Goal: Download file/media

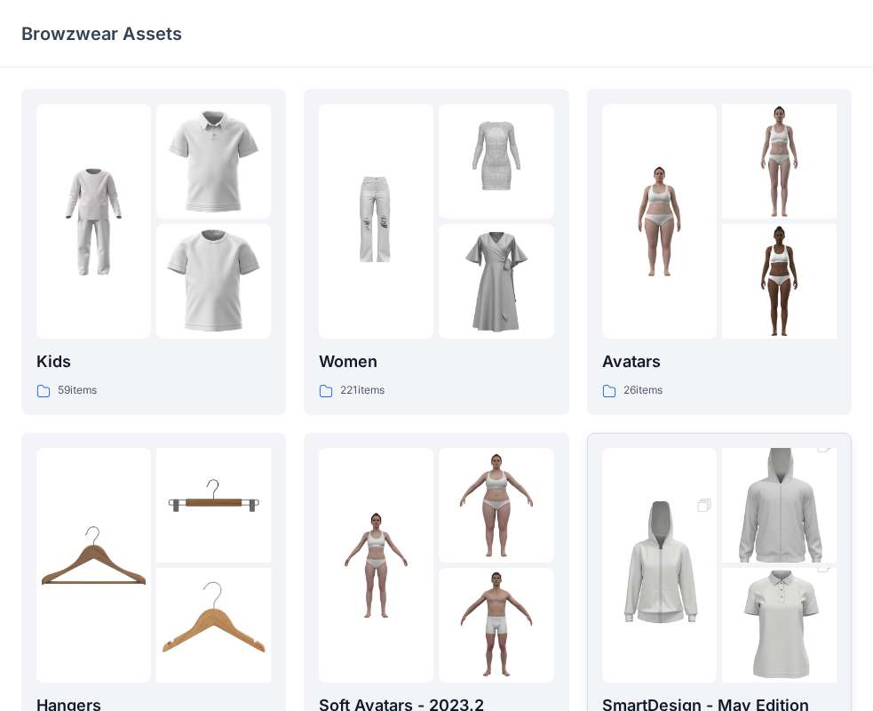
click at [700, 503] on img at bounding box center [659, 565] width 115 height 172
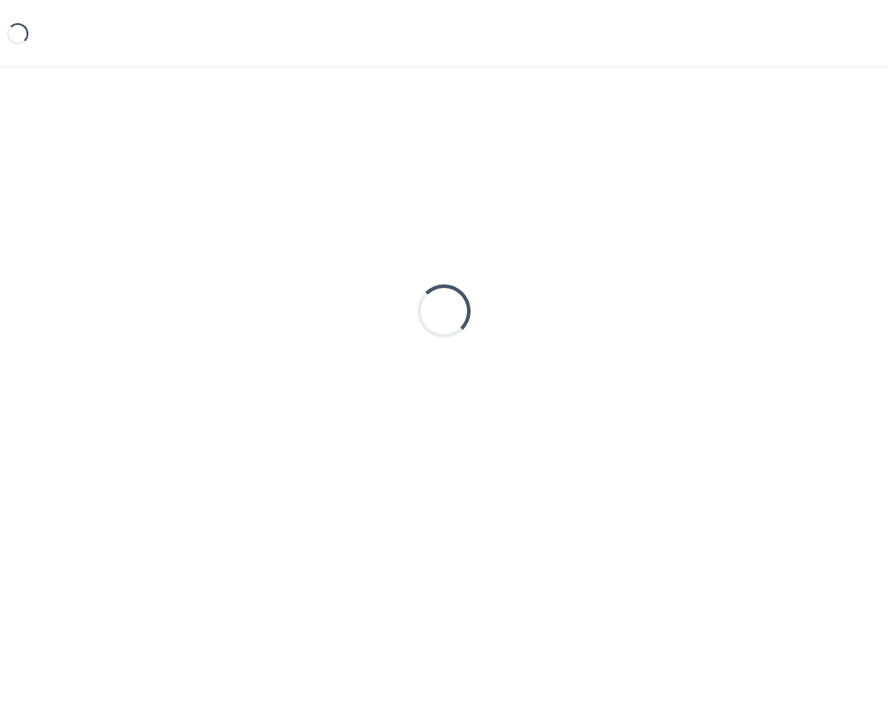
click at [700, 503] on div "Loading..." at bounding box center [444, 311] width 846 height 444
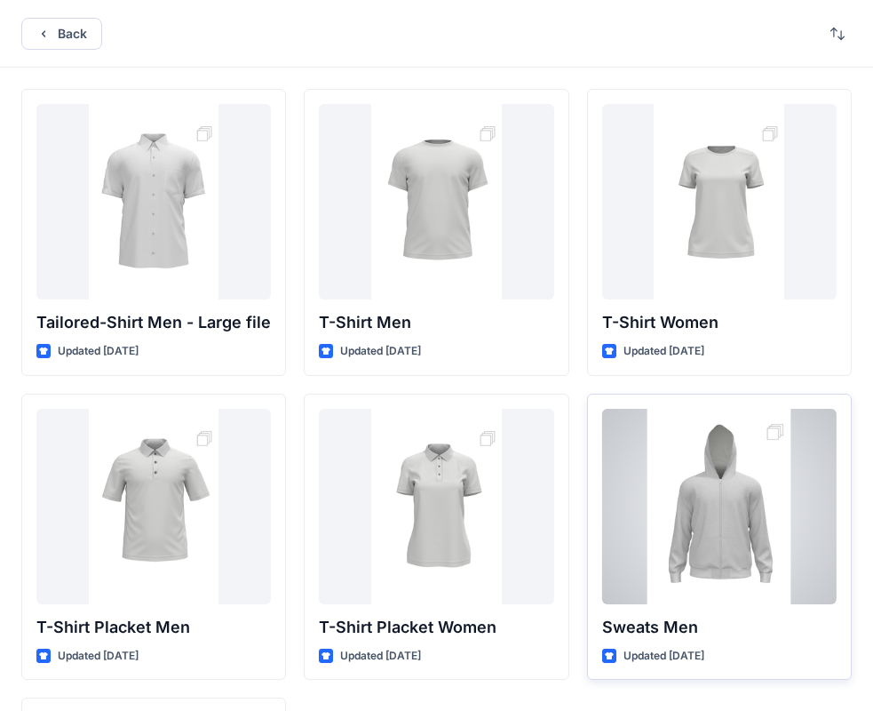
scroll to position [295, 0]
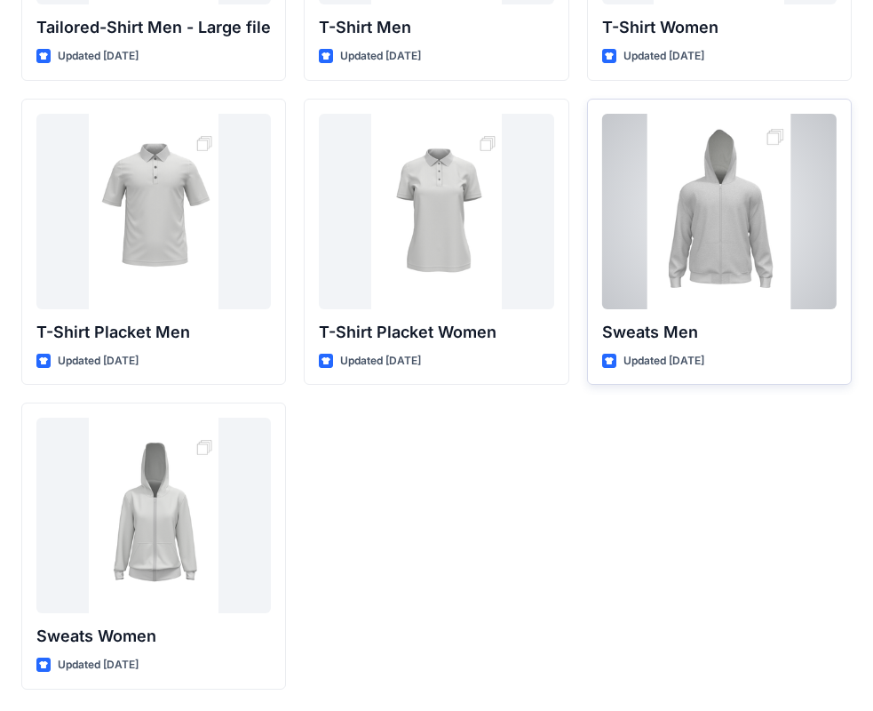
click at [708, 255] on div at bounding box center [719, 211] width 235 height 195
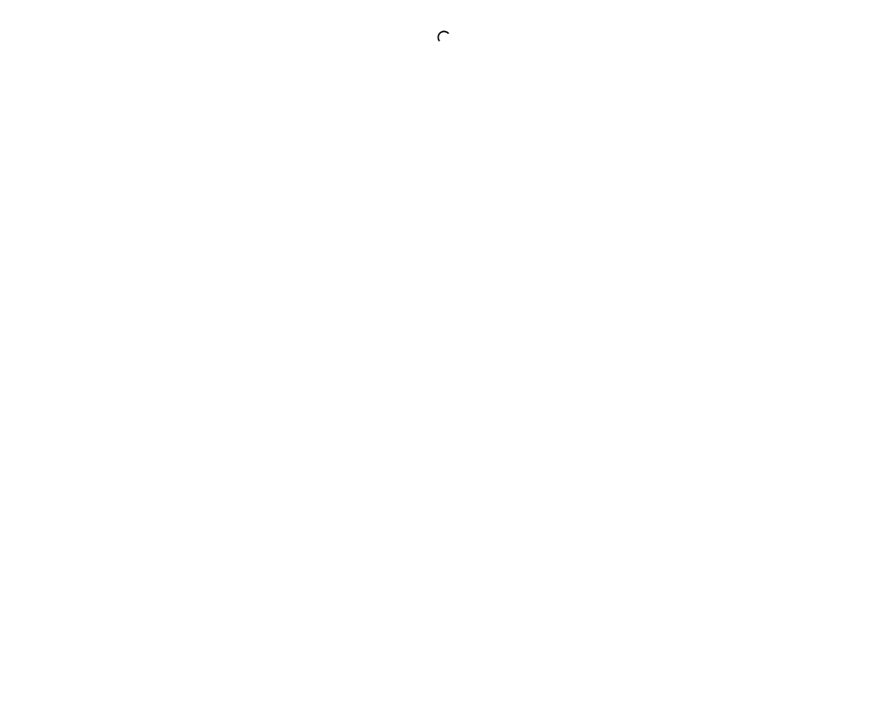
click at [708, 255] on div at bounding box center [444, 355] width 888 height 711
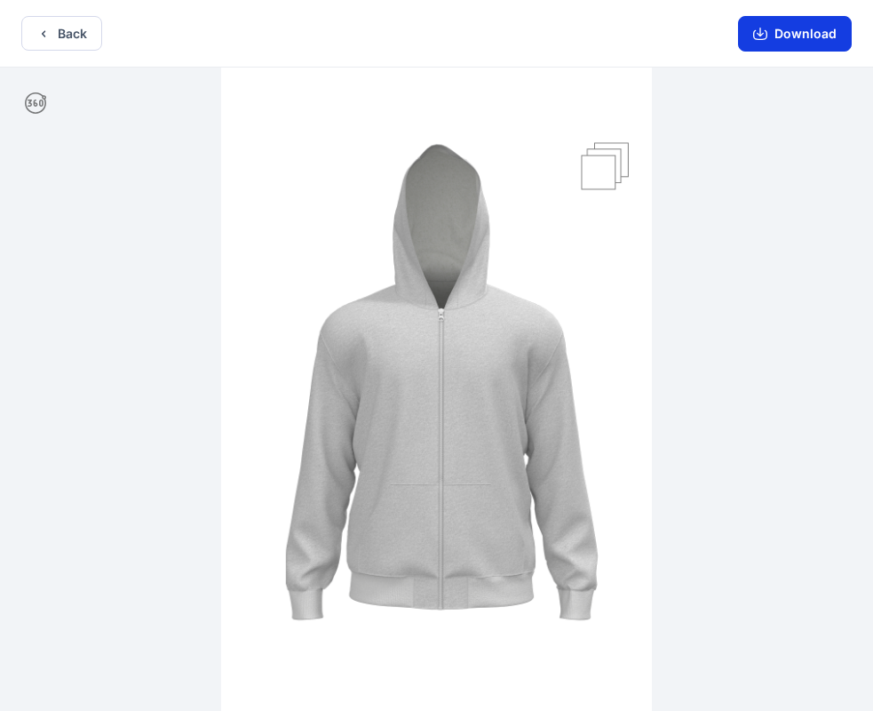
click at [787, 22] on button "Download" at bounding box center [795, 34] width 114 height 36
click at [607, 216] on img at bounding box center [436, 391] width 431 height 647
click at [559, 252] on img at bounding box center [436, 391] width 431 height 647
click at [808, 40] on button "Download" at bounding box center [795, 34] width 114 height 36
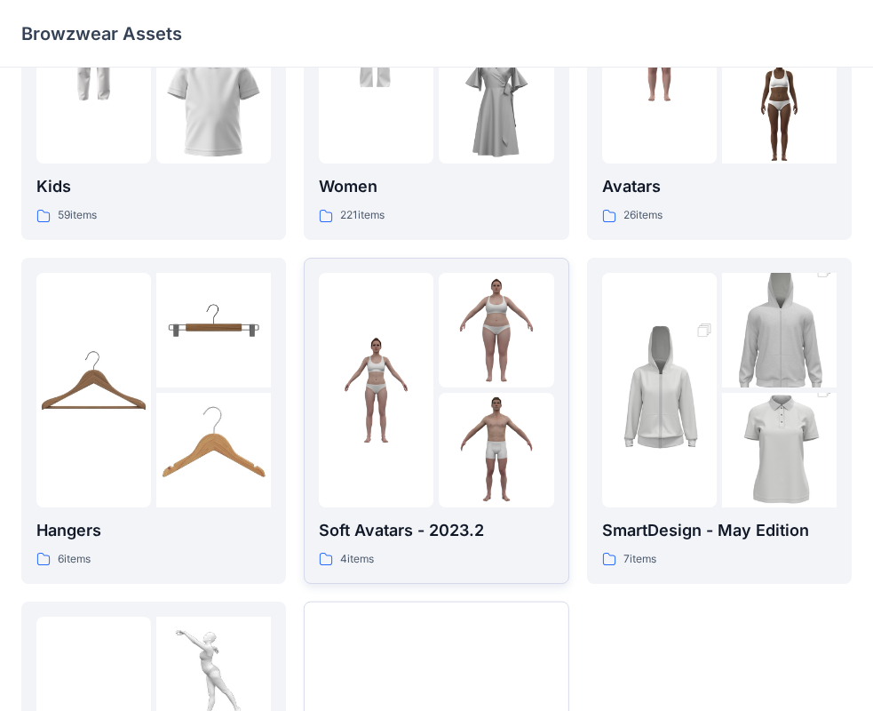
scroll to position [441, 0]
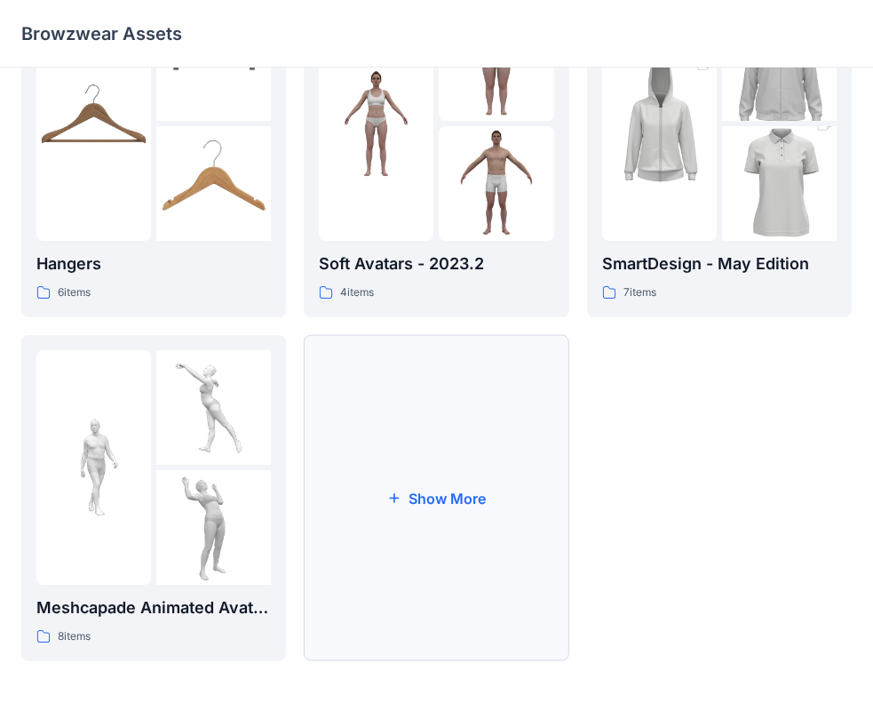
click at [444, 489] on button "Show More" at bounding box center [436, 498] width 265 height 326
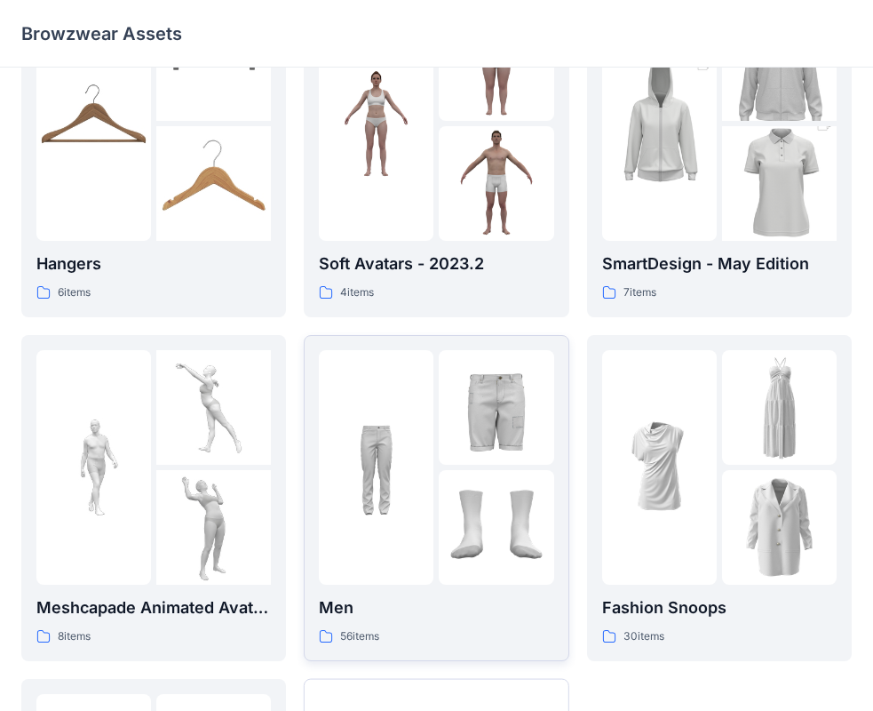
click at [510, 454] on img at bounding box center [496, 407] width 115 height 115
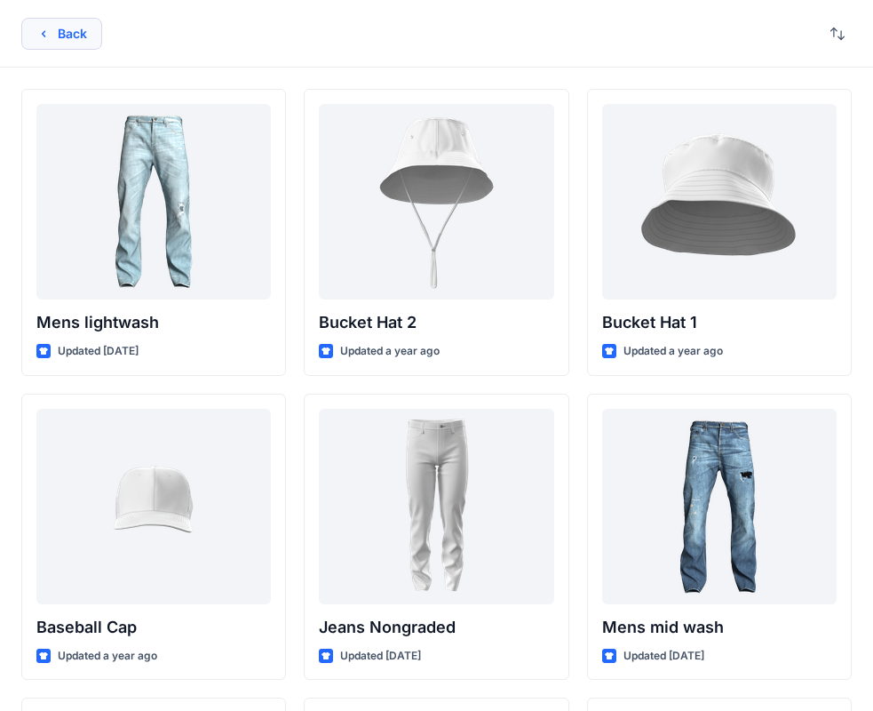
click at [65, 42] on button "Back" at bounding box center [61, 34] width 81 height 32
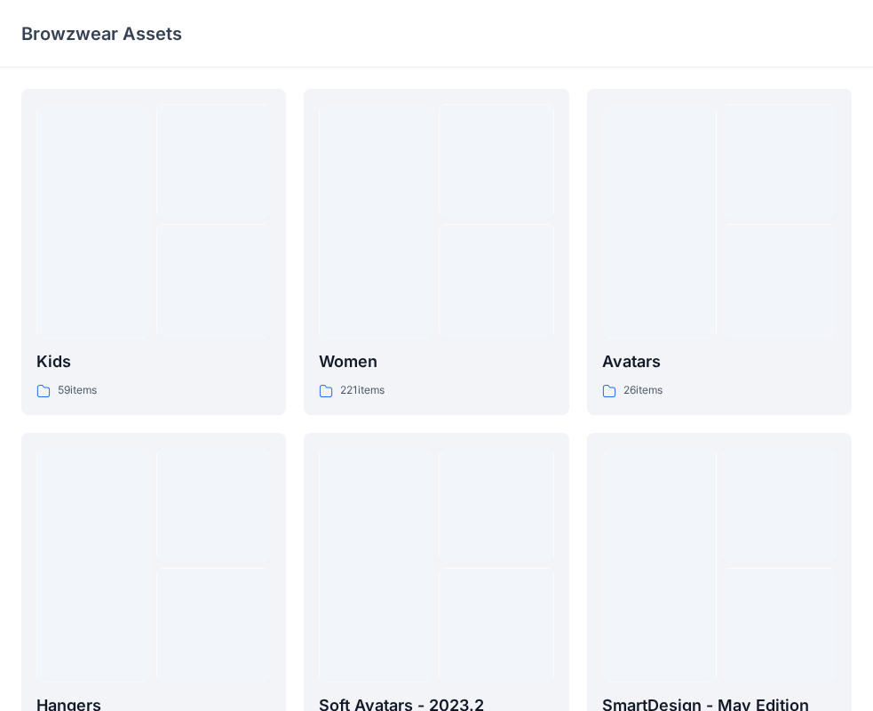
scroll to position [441, 0]
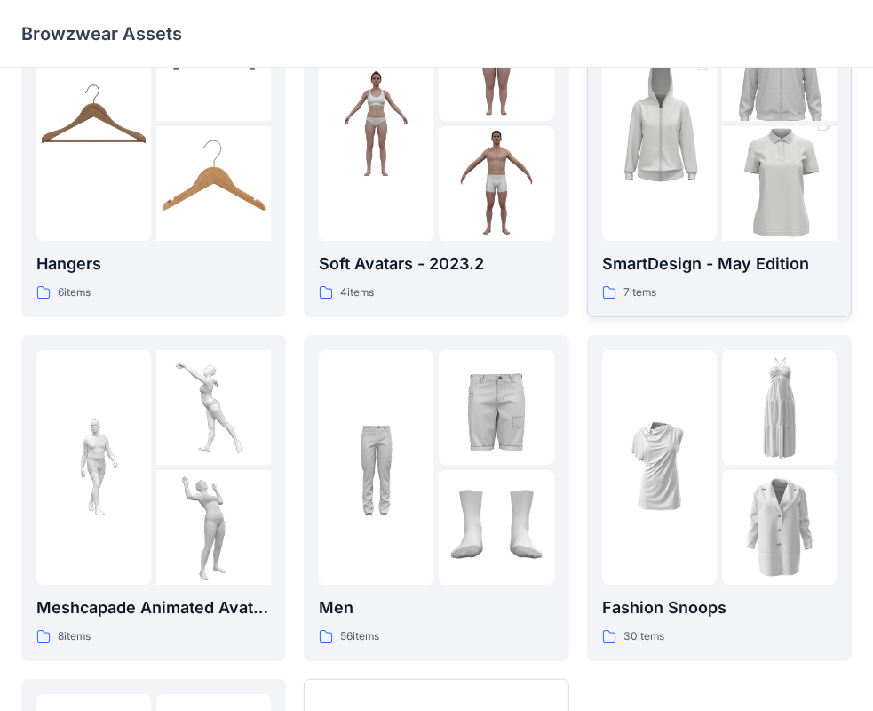
click at [728, 151] on img at bounding box center [779, 184] width 115 height 172
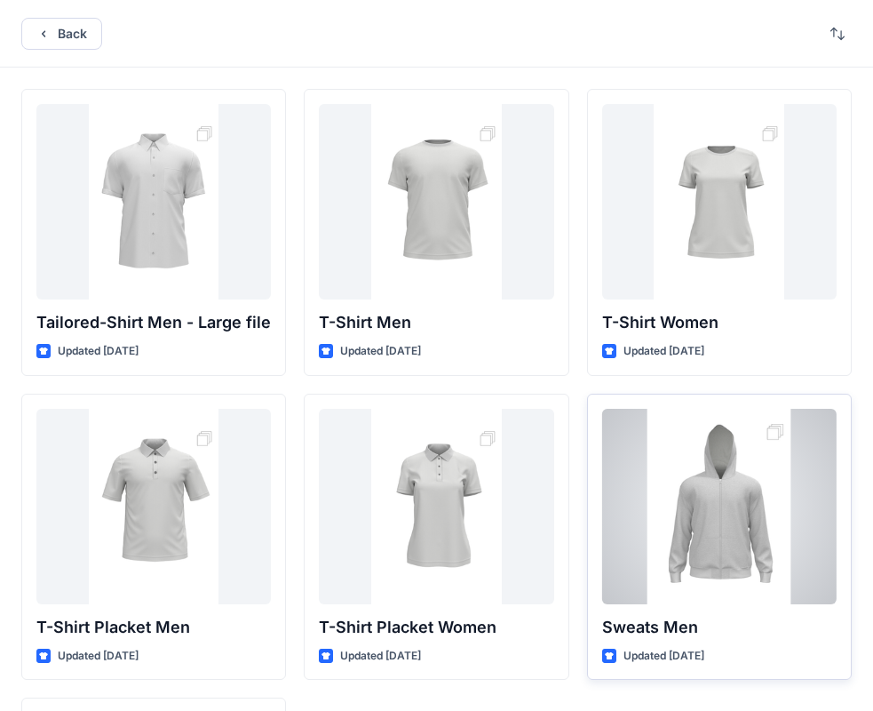
click at [748, 543] on div at bounding box center [719, 506] width 235 height 195
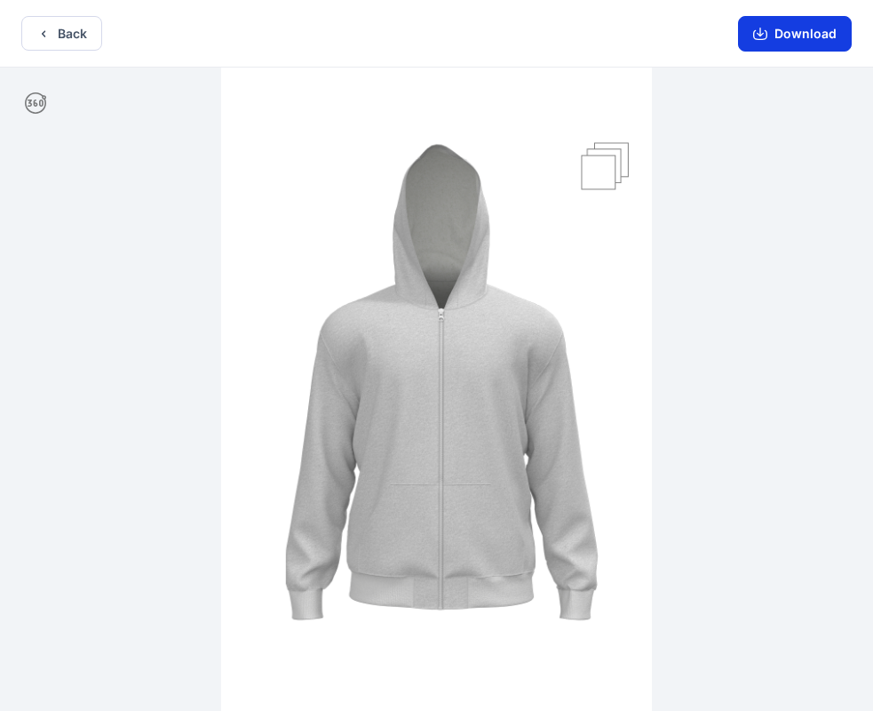
click at [824, 38] on button "Download" at bounding box center [795, 34] width 114 height 36
click at [807, 251] on div at bounding box center [436, 391] width 873 height 647
click at [497, 325] on img at bounding box center [436, 391] width 431 height 647
click at [760, 41] on button "Download" at bounding box center [795, 34] width 114 height 36
